Goal: Information Seeking & Learning: Check status

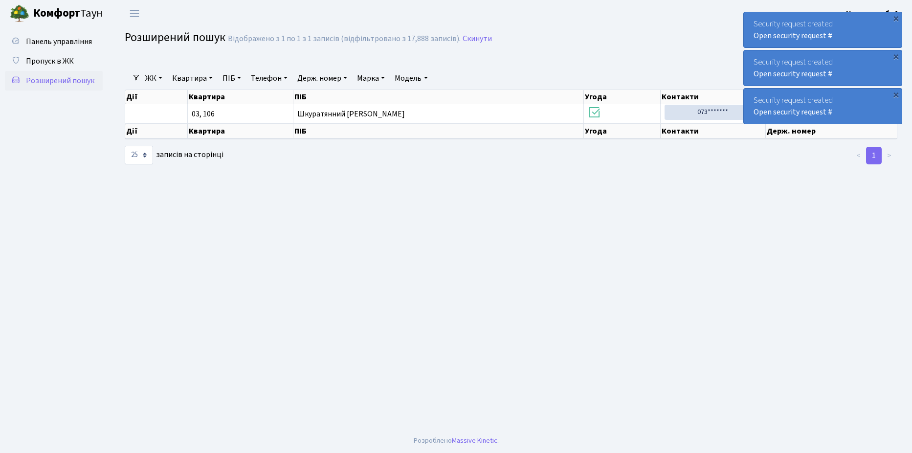
select select "25"
click at [74, 60] on link "Пропуск в ЖК" at bounding box center [54, 61] width 98 height 20
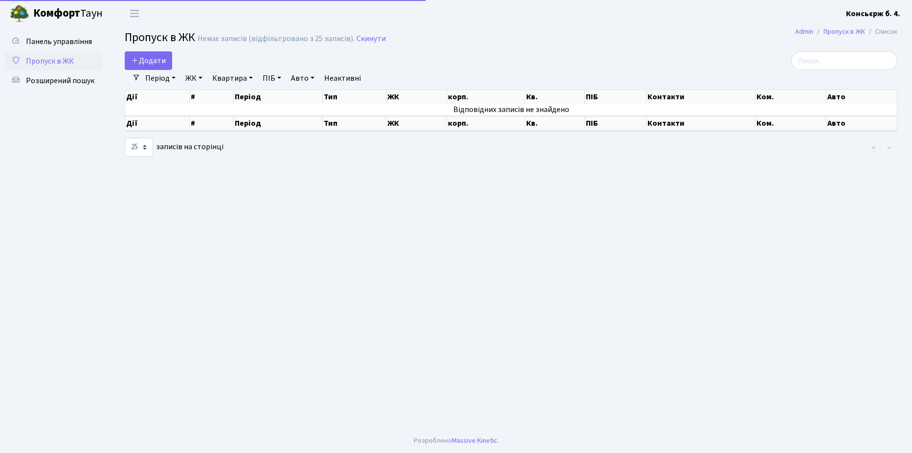
select select "25"
click at [64, 81] on span "Розширений пошук" at bounding box center [60, 80] width 68 height 11
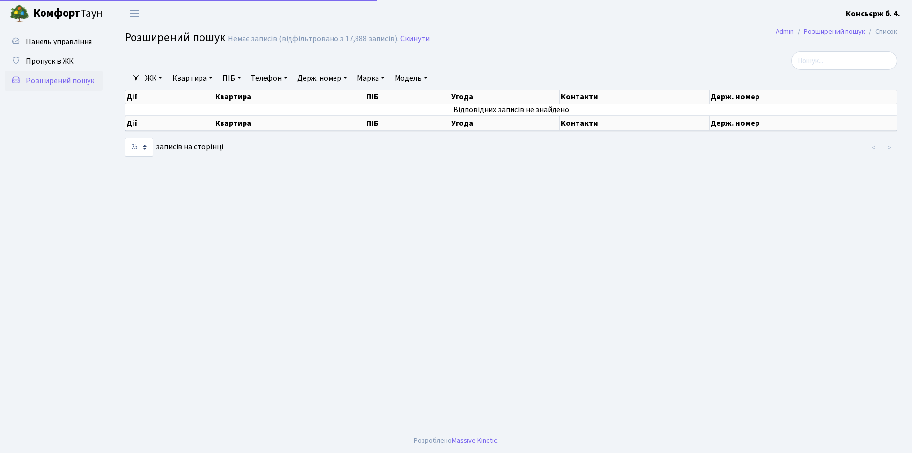
select select "25"
click at [820, 62] on input "search" at bounding box center [844, 60] width 106 height 19
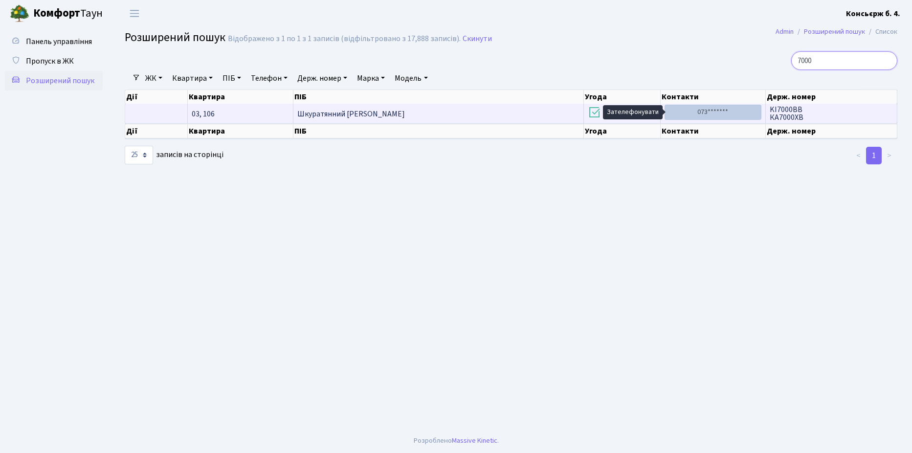
type input "7000"
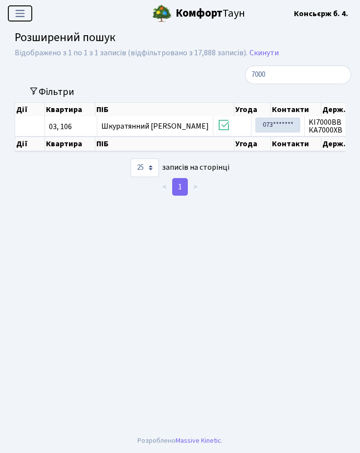
click at [19, 13] on span "Переключити навігацію" at bounding box center [20, 13] width 15 height 11
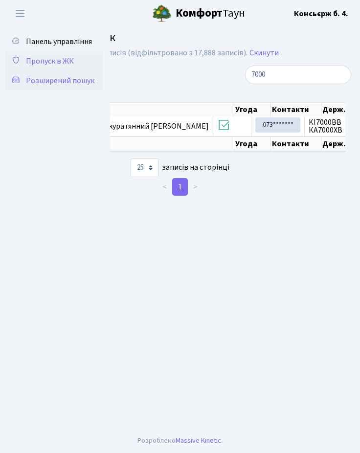
click at [34, 60] on span "Пропуск в ЖК" at bounding box center [50, 61] width 48 height 11
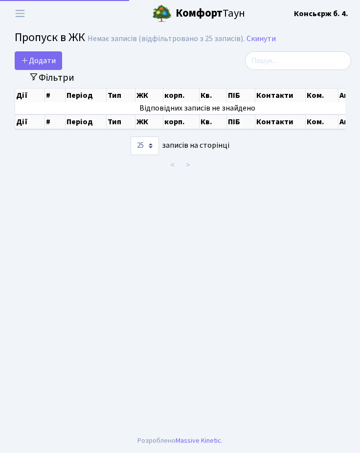
select select "25"
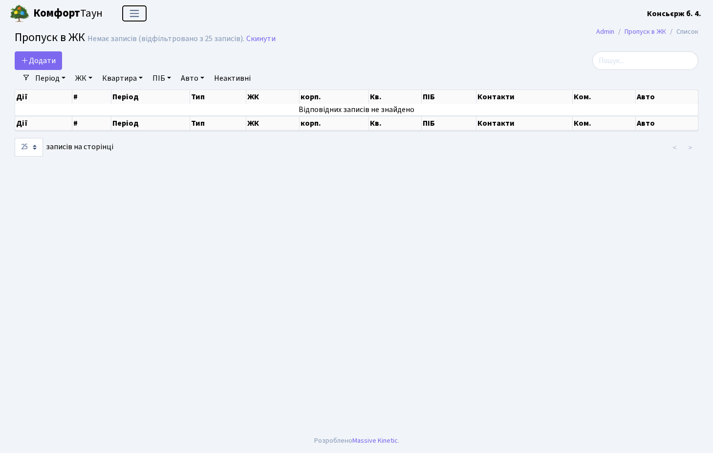
click at [134, 14] on span "Переключити навігацію" at bounding box center [134, 13] width 15 height 11
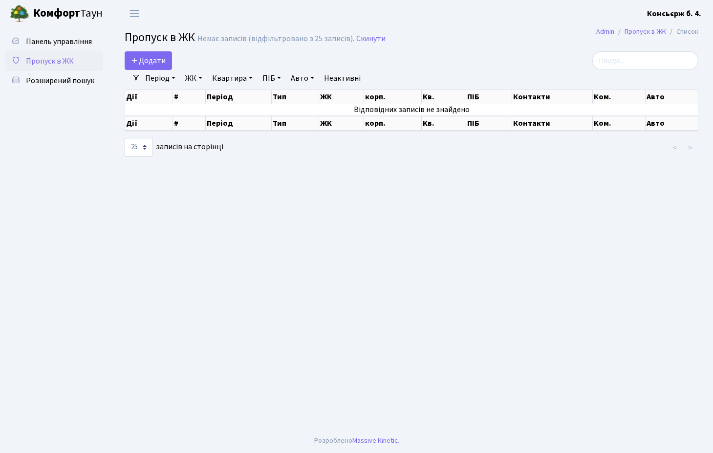
click at [152, 254] on main "Admin Пропуск в ЖК Список Пропуск в ЖК Немає записів (відфільтровано з 25 запис…" at bounding box center [411, 227] width 603 height 401
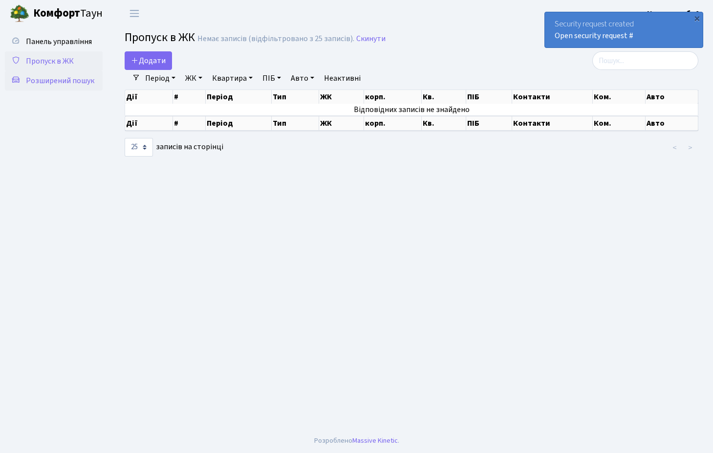
click at [50, 80] on span "Розширений пошук" at bounding box center [60, 80] width 68 height 11
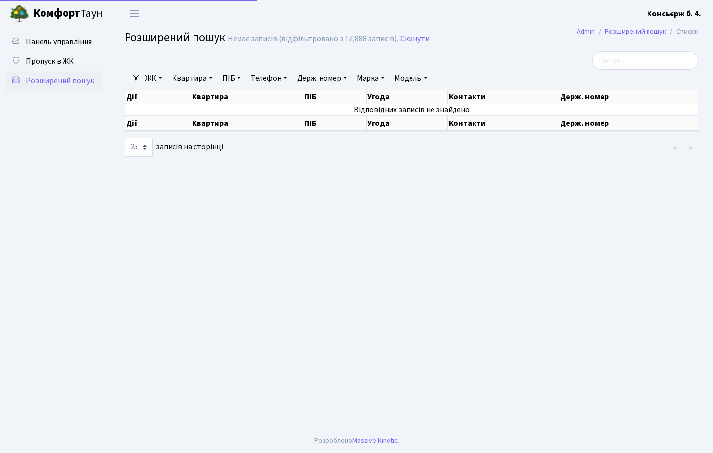
select select "25"
click at [54, 60] on span "Пропуск в ЖК" at bounding box center [50, 61] width 48 height 11
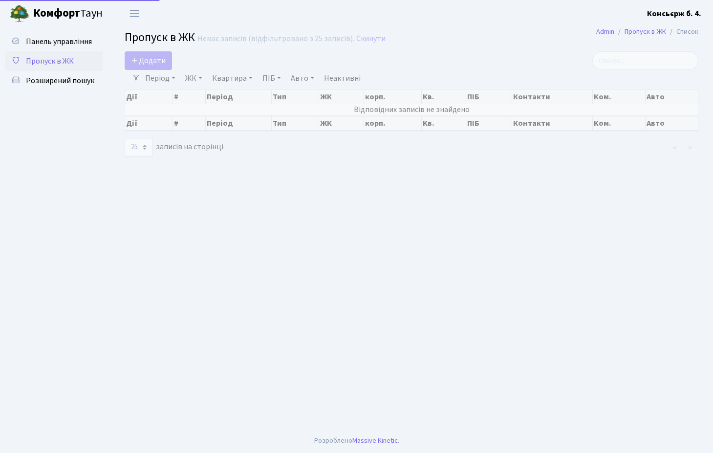
select select "25"
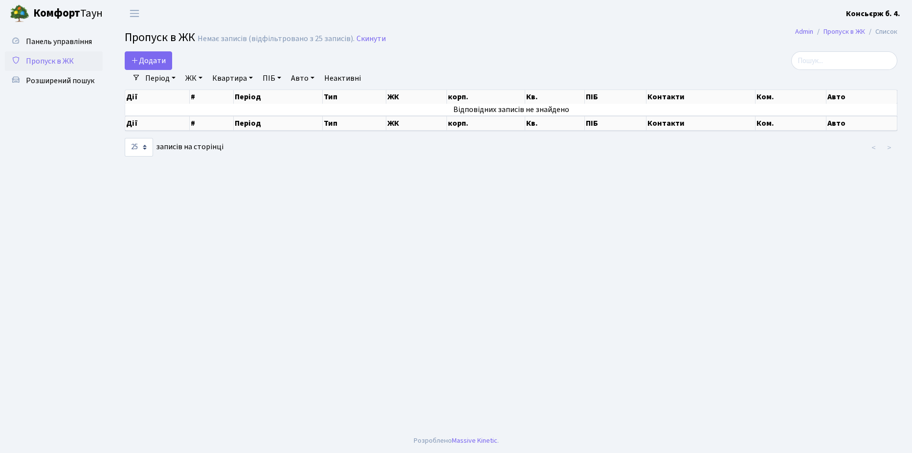
drag, startPoint x: 0, startPoint y: 42, endPoint x: 281, endPoint y: 248, distance: 348.7
click at [281, 248] on main "Admin Пропуск в ЖК Список Пропуск в ЖК Немає записів (відфільтровано з 25 запис…" at bounding box center [511, 227] width 802 height 401
drag, startPoint x: 181, startPoint y: 183, endPoint x: 128, endPoint y: 221, distance: 66.2
click at [128, 221] on main "Admin Пропуск в ЖК Список Пропуск в ЖК Немає записів (відфільтровано з 25 запис…" at bounding box center [511, 227] width 802 height 401
click at [238, 75] on link "Квартира" at bounding box center [232, 78] width 48 height 17
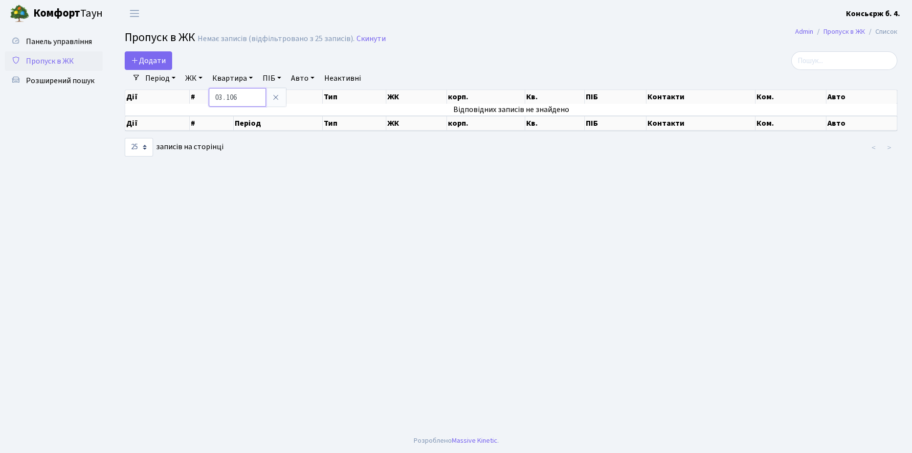
type input "03 . 106"
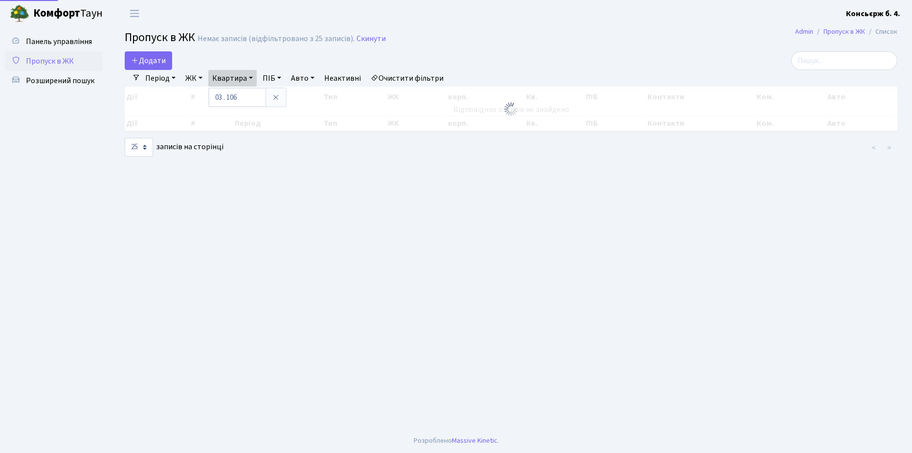
click at [307, 79] on link "Авто" at bounding box center [302, 78] width 31 height 17
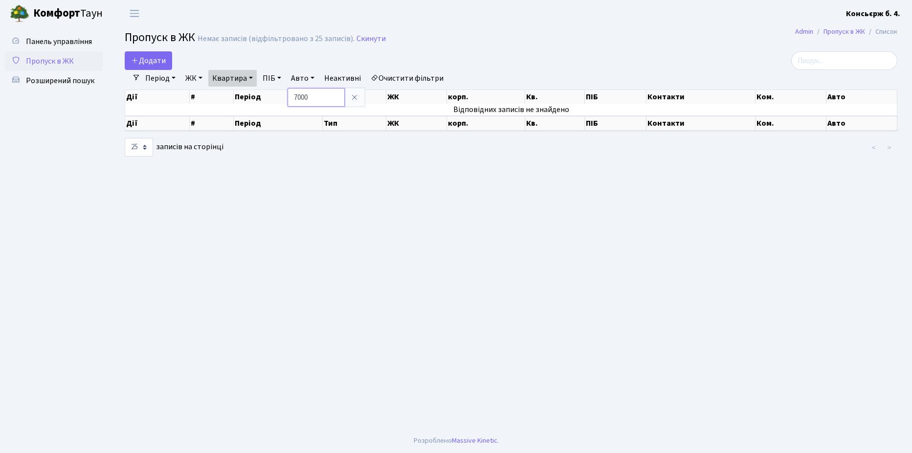
type input "7000"
click at [195, 77] on link "ЖК" at bounding box center [193, 78] width 25 height 17
click at [205, 190] on main "Admin Пропуск в ЖК Список Пропуск в ЖК Немає записів (відфільтровано з 25 запис…" at bounding box center [511, 227] width 802 height 401
click at [155, 78] on link "Період" at bounding box center [160, 78] width 38 height 17
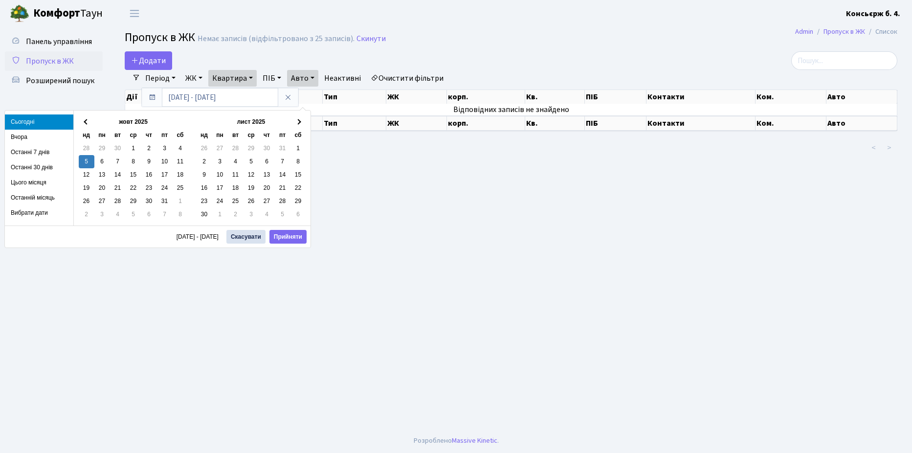
click at [417, 79] on link "Очистити фільтри" at bounding box center [407, 78] width 81 height 17
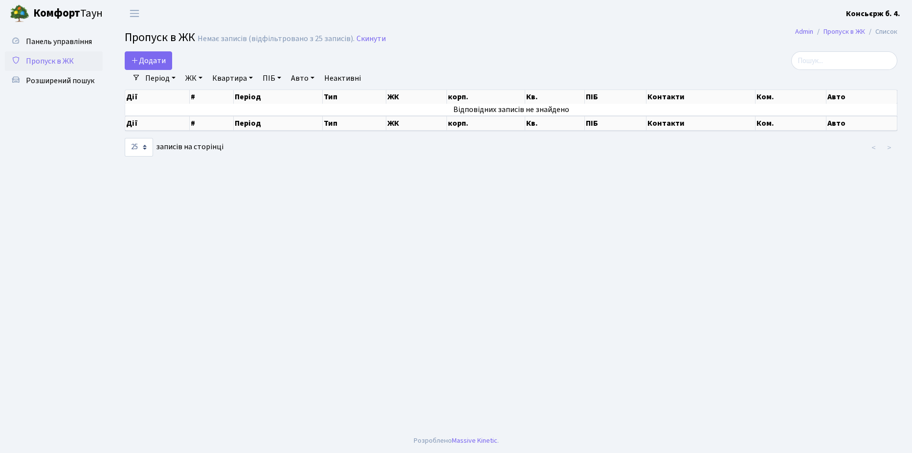
click at [343, 75] on link "Неактивні" at bounding box center [342, 78] width 44 height 17
click at [64, 80] on span "Розширений пошук" at bounding box center [60, 80] width 68 height 11
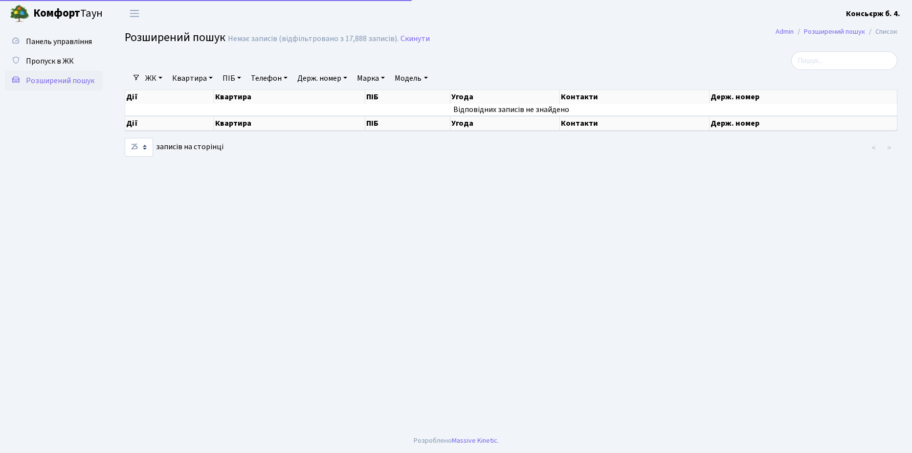
select select "25"
click at [61, 60] on span "Пропуск в ЖК" at bounding box center [50, 61] width 48 height 11
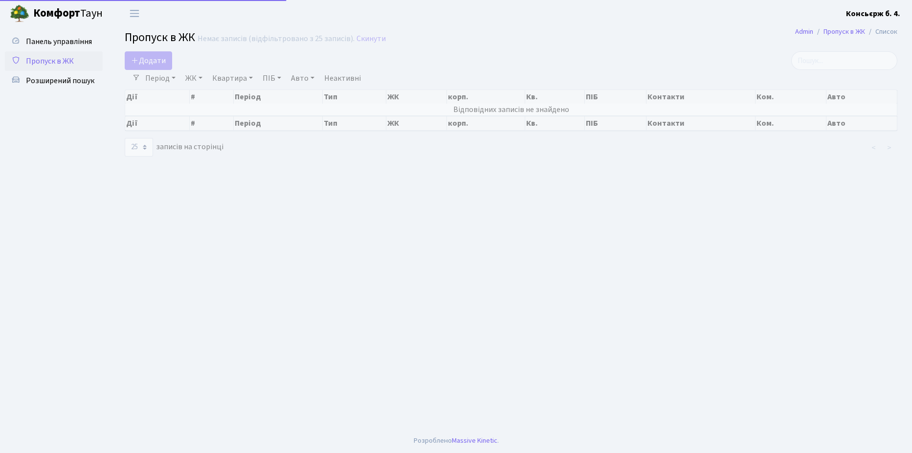
select select "25"
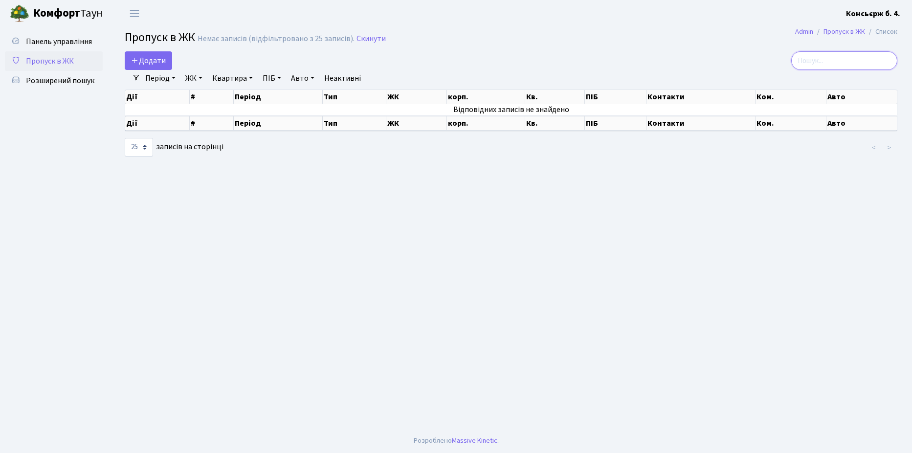
click at [825, 62] on input "search" at bounding box center [844, 60] width 106 height 19
type input "7"
type input "[PERSON_NAME]"
click at [59, 78] on span "Розширений пошук" at bounding box center [60, 80] width 68 height 11
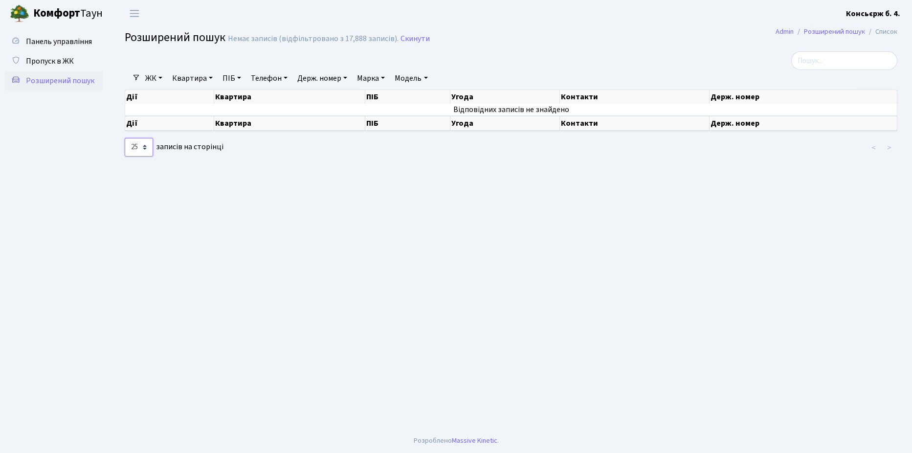
click at [145, 146] on select "10 25 50 100 250 500 1,000" at bounding box center [139, 147] width 28 height 19
click at [125, 138] on select "10 25 50 100 250 500 1,000" at bounding box center [139, 147] width 28 height 19
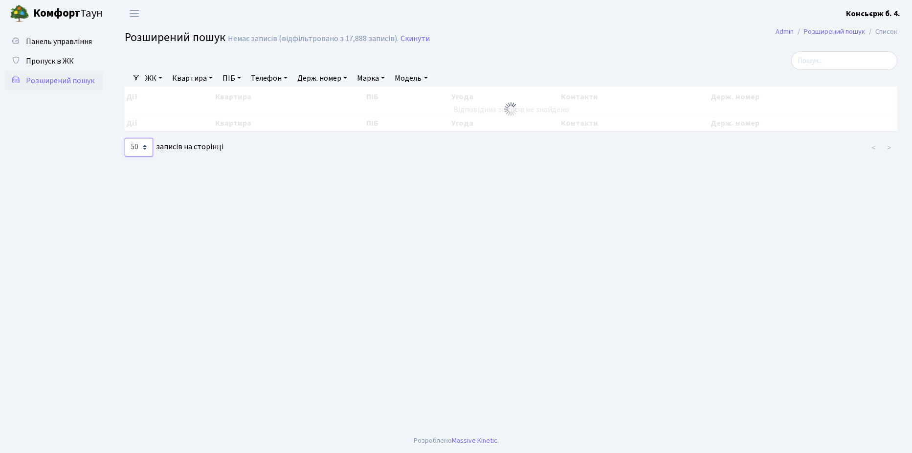
click at [144, 146] on select "10 25 50 100 250 500 1,000" at bounding box center [139, 147] width 28 height 19
select select "25"
click at [125, 138] on select "10 25 50 100 250 500 1,000" at bounding box center [139, 147] width 28 height 19
click at [55, 58] on span "Пропуск в ЖК" at bounding box center [50, 61] width 48 height 11
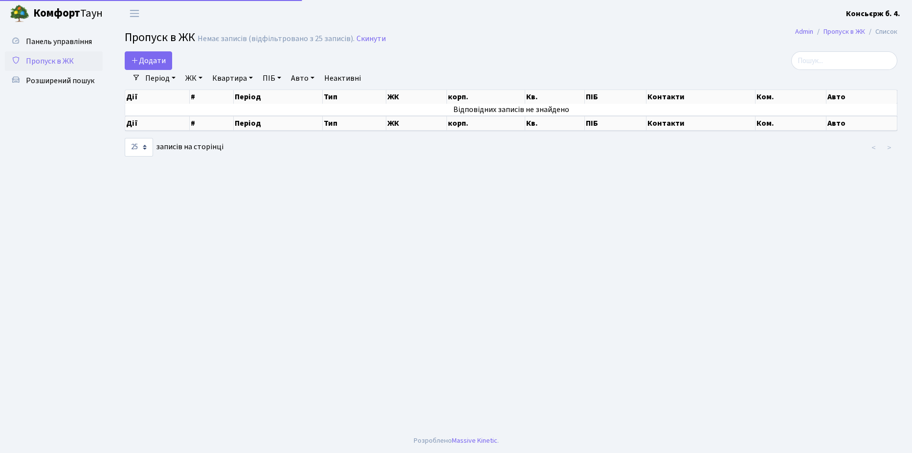
select select "25"
click at [61, 81] on span "Розширений пошук" at bounding box center [60, 80] width 68 height 11
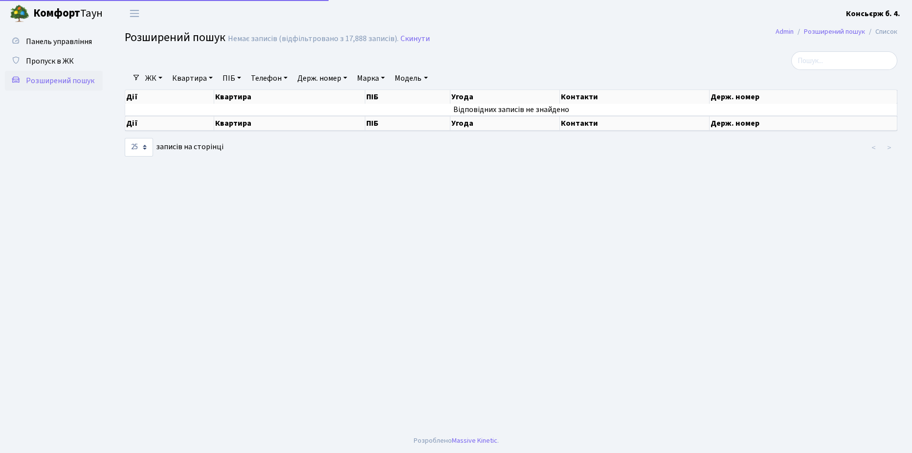
select select "25"
click at [841, 60] on input "search" at bounding box center [844, 60] width 106 height 19
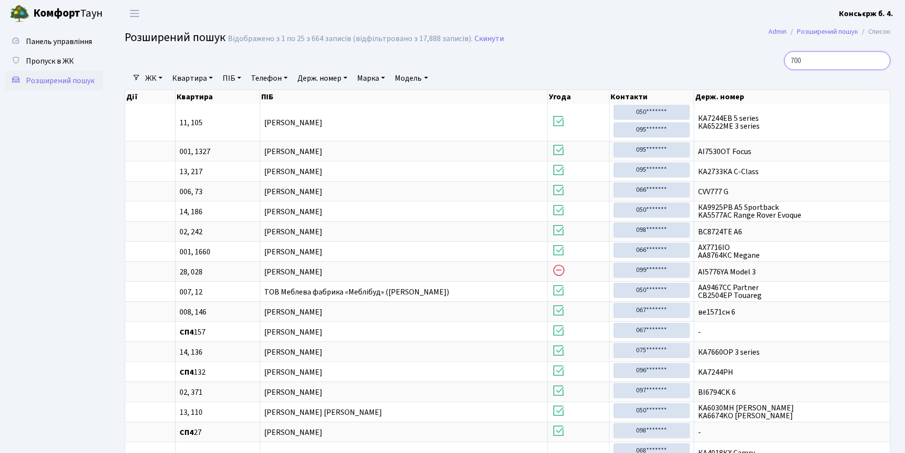
type input "7000"
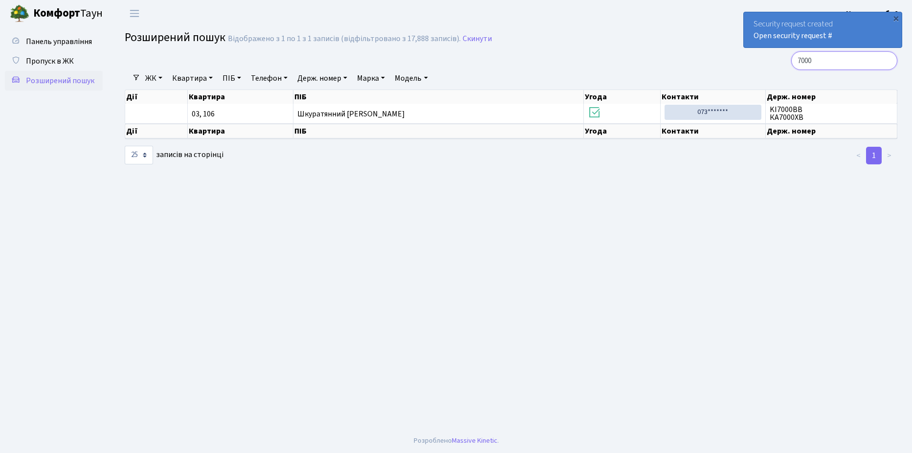
click at [888, 61] on input "7000" at bounding box center [844, 60] width 106 height 19
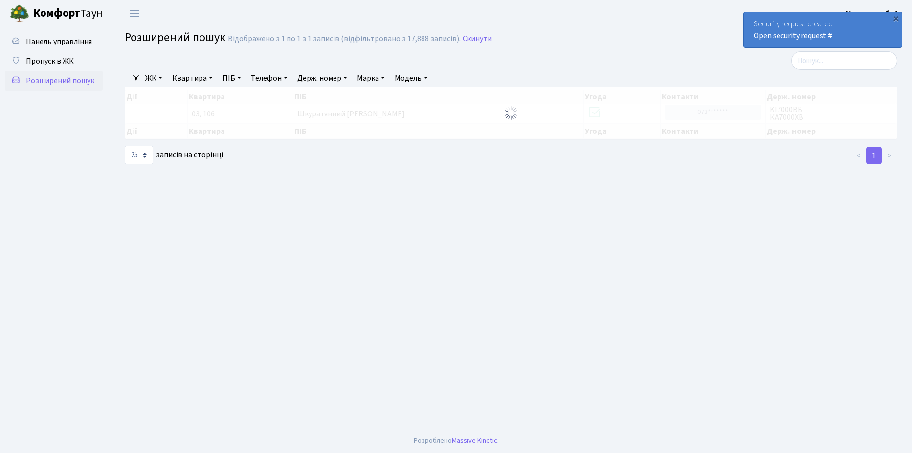
click at [749, 28] on div "Security request created Open security request #" at bounding box center [823, 29] width 158 height 35
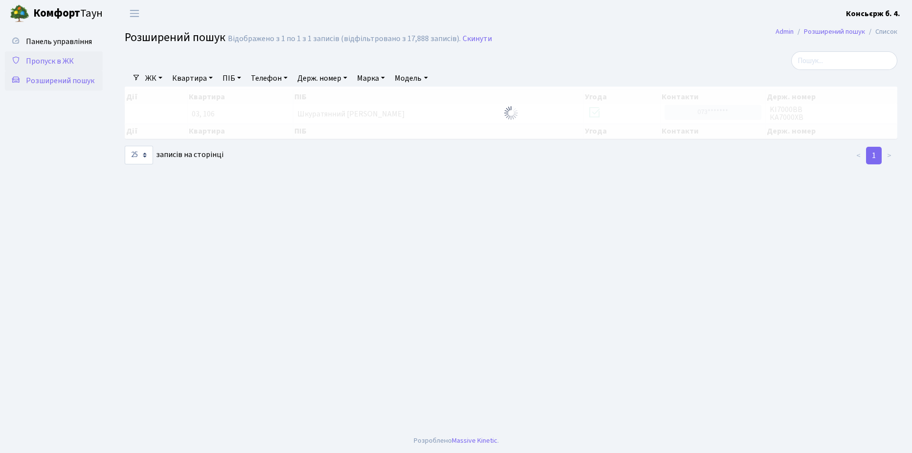
click at [51, 61] on span "Пропуск в ЖК" at bounding box center [50, 61] width 48 height 11
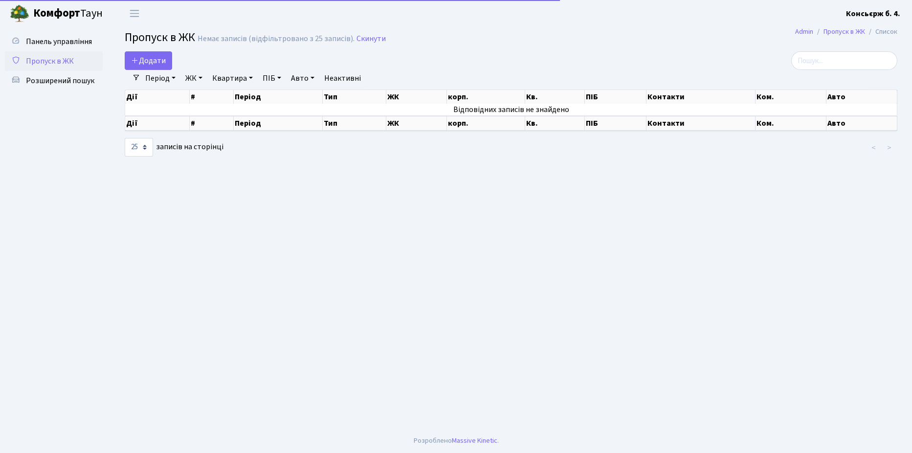
select select "25"
click at [50, 79] on span "Розширений пошук" at bounding box center [60, 80] width 68 height 11
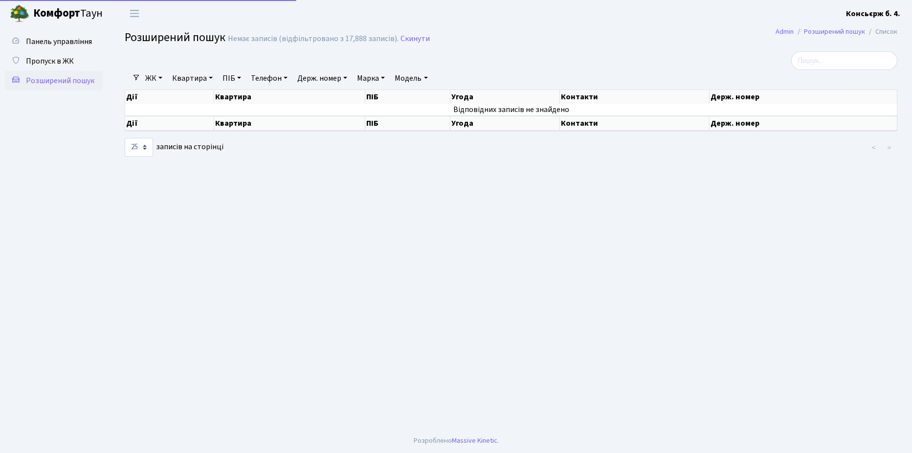
select select "25"
click at [824, 29] on link "Розширений пошук" at bounding box center [834, 31] width 61 height 10
select select "25"
click at [893, 29] on li "Список" at bounding box center [881, 31] width 32 height 11
click at [134, 15] on span "Переключити навігацію" at bounding box center [134, 13] width 15 height 11
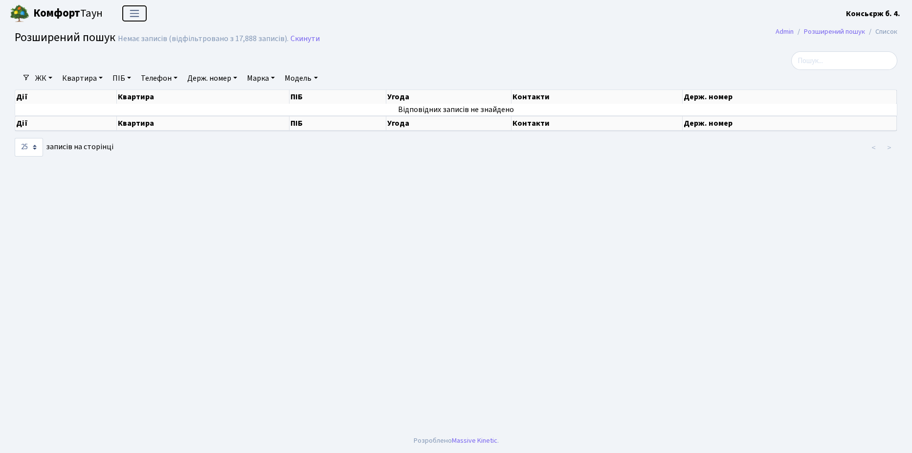
click at [134, 15] on span "Переключити навігацію" at bounding box center [134, 13] width 15 height 11
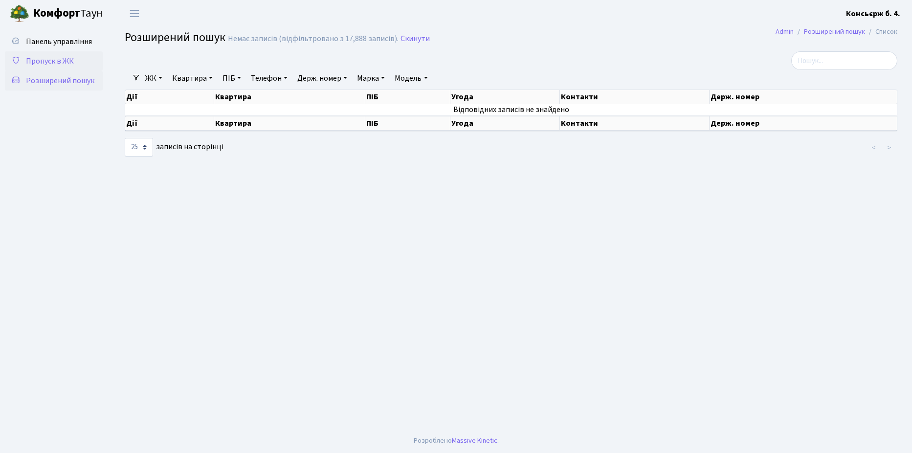
click at [57, 62] on span "Пропуск в ЖК" at bounding box center [50, 61] width 48 height 11
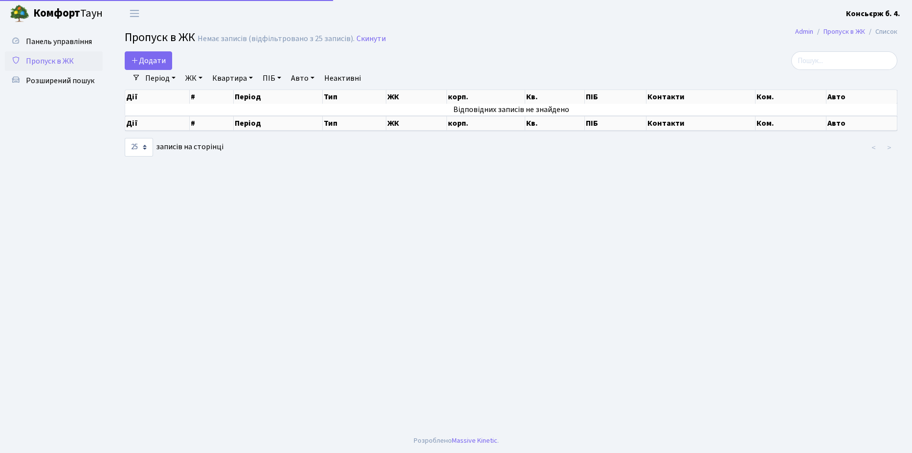
select select "25"
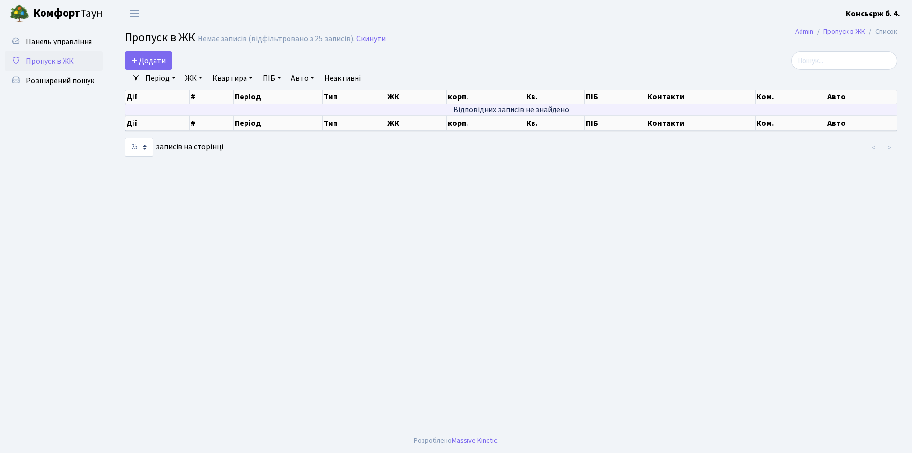
click at [665, 108] on td "Відповідних записів не знайдено" at bounding box center [511, 110] width 772 height 12
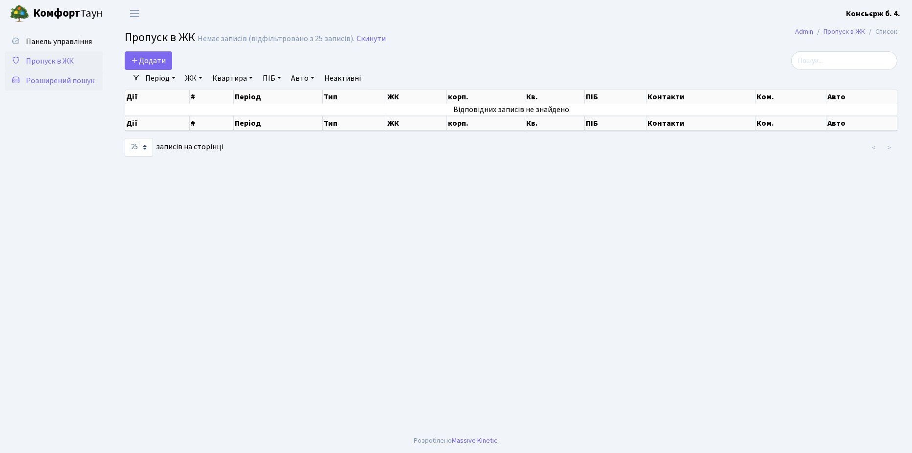
click at [42, 78] on span "Розширений пошук" at bounding box center [60, 80] width 68 height 11
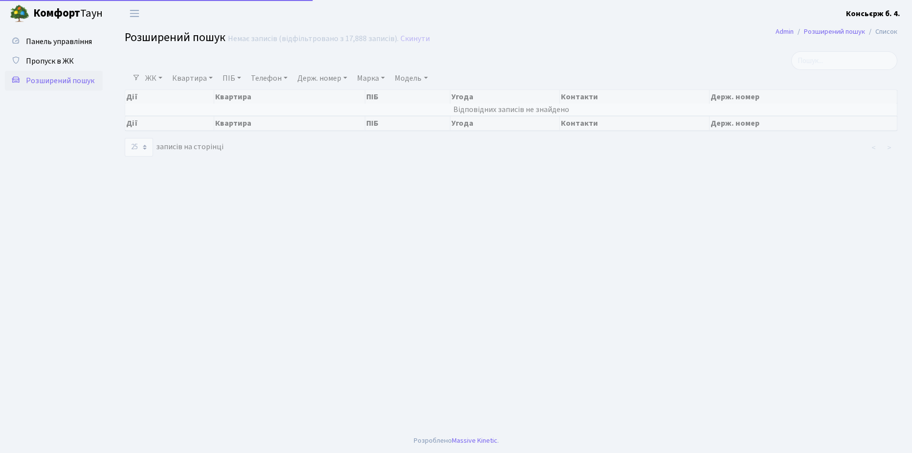
select select "25"
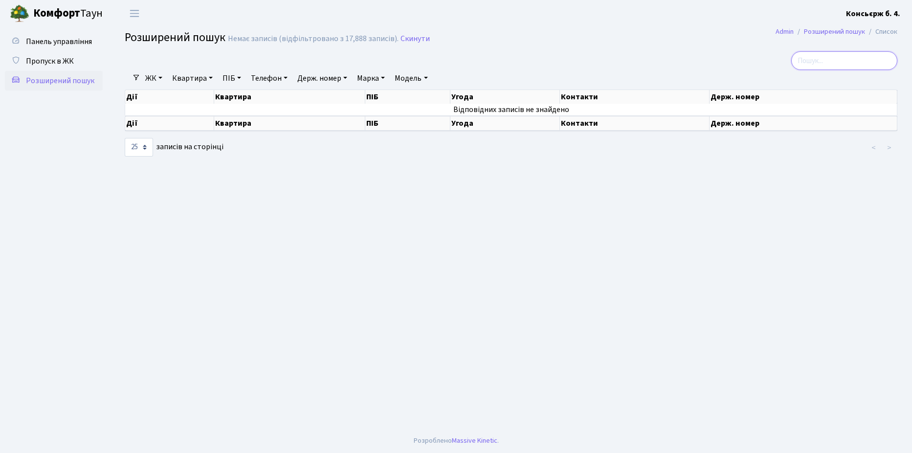
click at [823, 62] on input "search" at bounding box center [844, 60] width 106 height 19
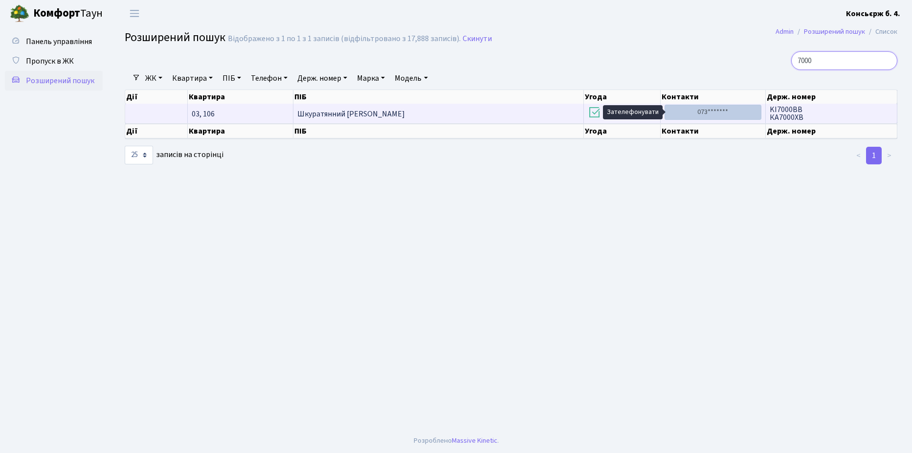
type input "7000"
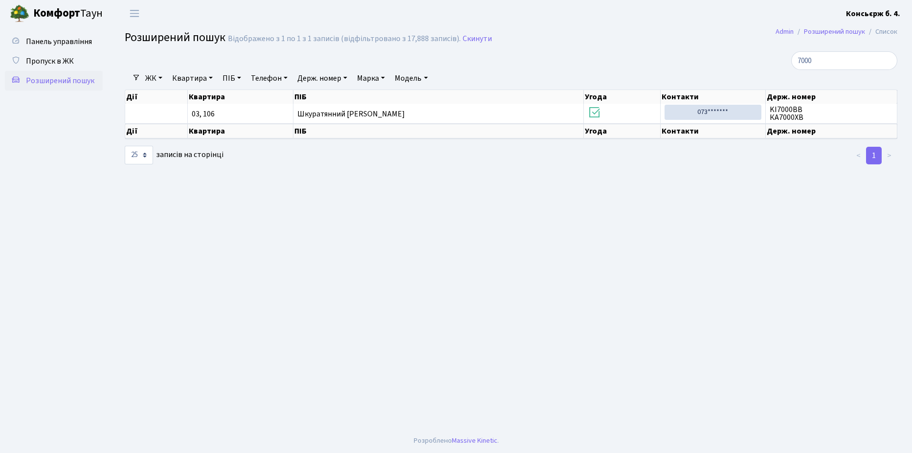
drag, startPoint x: 716, startPoint y: 111, endPoint x: 625, endPoint y: 213, distance: 136.5
click at [625, 213] on main "Admin Розширений пошук Список Розширений пошук Відображено з 1 по 1 з 1 записів…" at bounding box center [511, 227] width 802 height 401
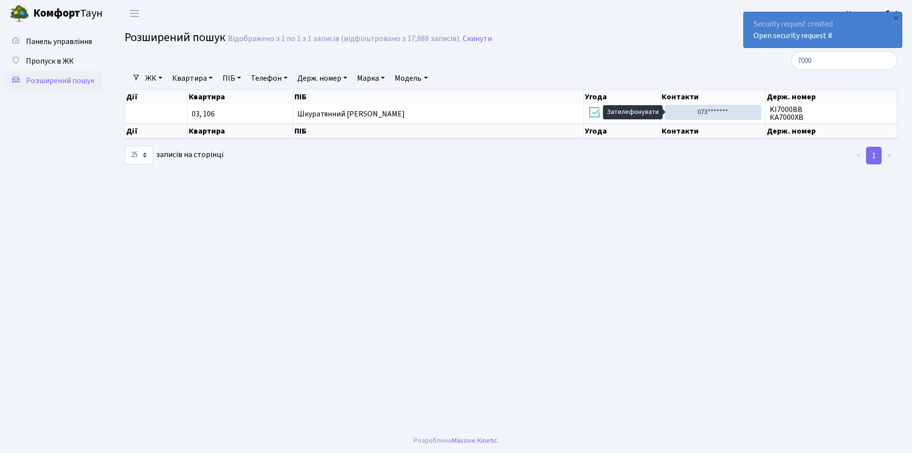
click at [587, 268] on main "Admin Розширений пошук Список Розширений пошук Відображено з 1 по 1 з 1 записів…" at bounding box center [511, 227] width 802 height 401
drag, startPoint x: 599, startPoint y: 235, endPoint x: 442, endPoint y: 332, distance: 184.9
click at [442, 332] on main "Admin Розширений пошук Список Розширений пошук Відображено з 1 по 1 з 1 записів…" at bounding box center [511, 227] width 802 height 401
drag, startPoint x: 455, startPoint y: 319, endPoint x: 403, endPoint y: 316, distance: 51.9
click at [403, 316] on main "Admin Розширений пошук Список Розширений пошук Відображено з 1 по 1 з 1 записів…" at bounding box center [511, 227] width 802 height 401
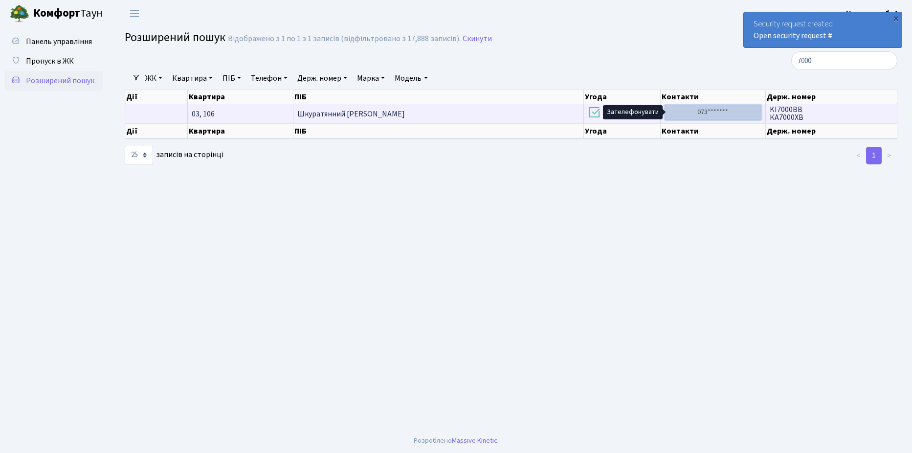
click at [709, 110] on link "073*******" at bounding box center [712, 112] width 97 height 15
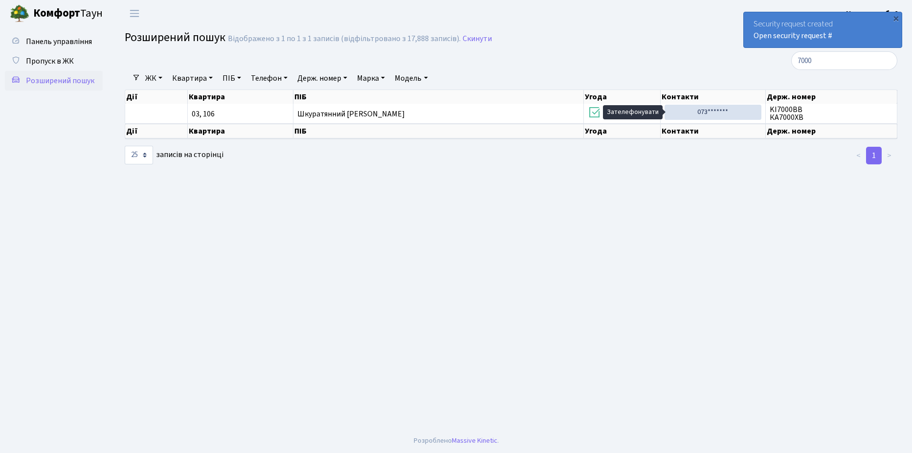
click at [753, 28] on div "Security request created Open security request #" at bounding box center [823, 29] width 158 height 35
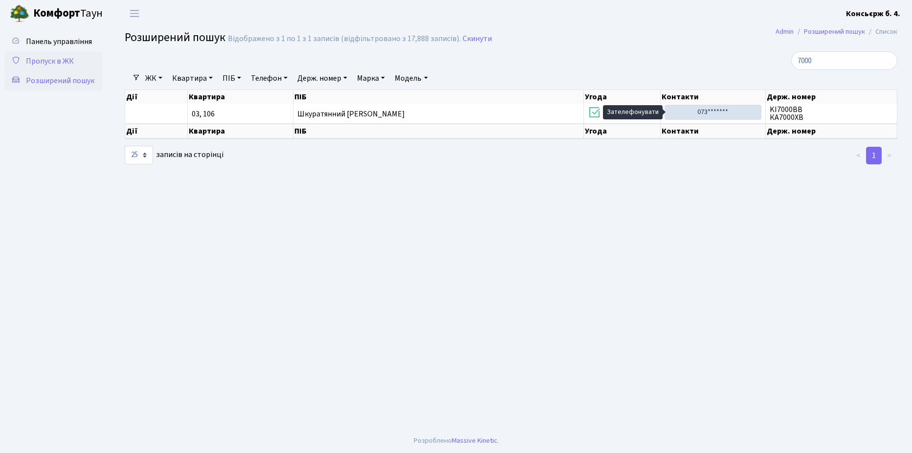
click at [53, 59] on span "Пропуск в ЖК" at bounding box center [50, 61] width 48 height 11
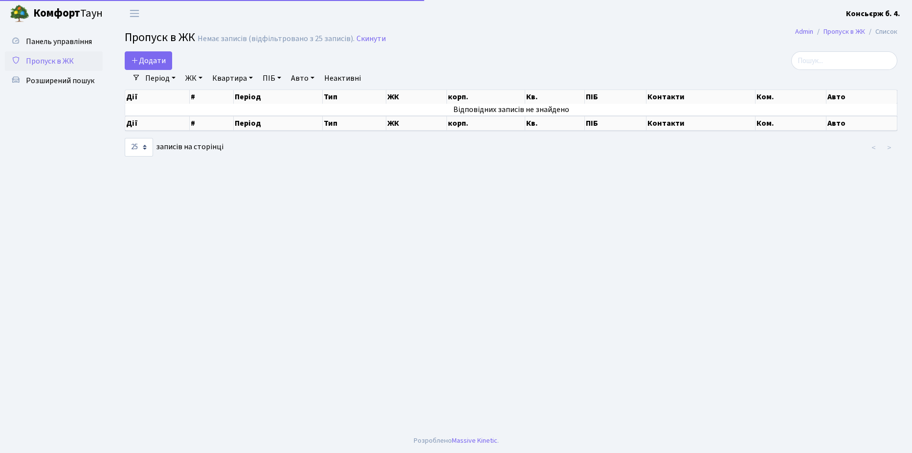
select select "25"
click at [54, 81] on span "Розширений пошук" at bounding box center [60, 80] width 68 height 11
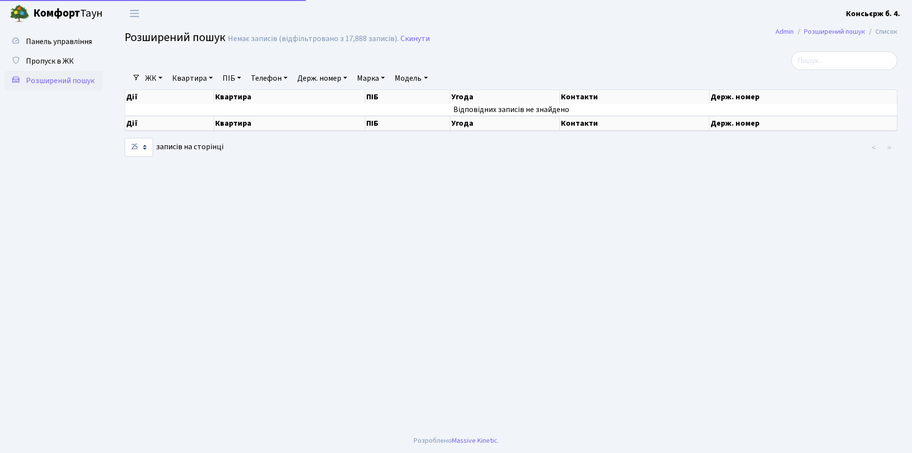
select select "25"
click at [54, 58] on span "Пропуск в ЖК" at bounding box center [50, 61] width 48 height 11
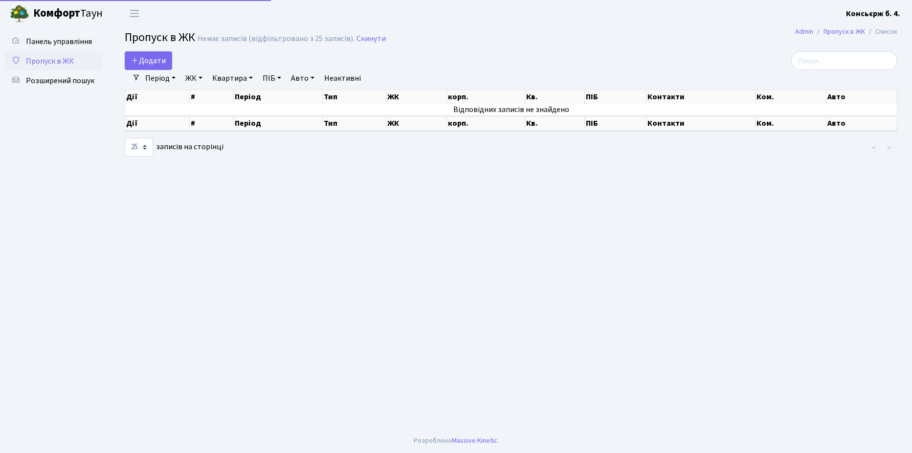
select select "25"
